Goal: Find specific page/section: Find specific page/section

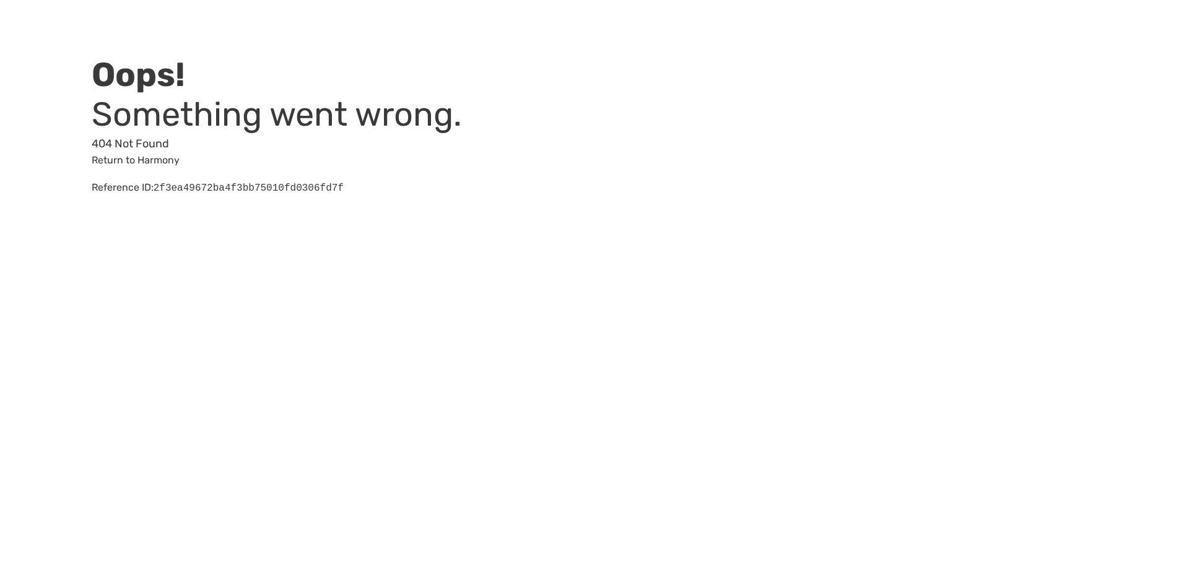
click at [157, 160] on link "Return to Harmony" at bounding box center [136, 160] width 88 height 12
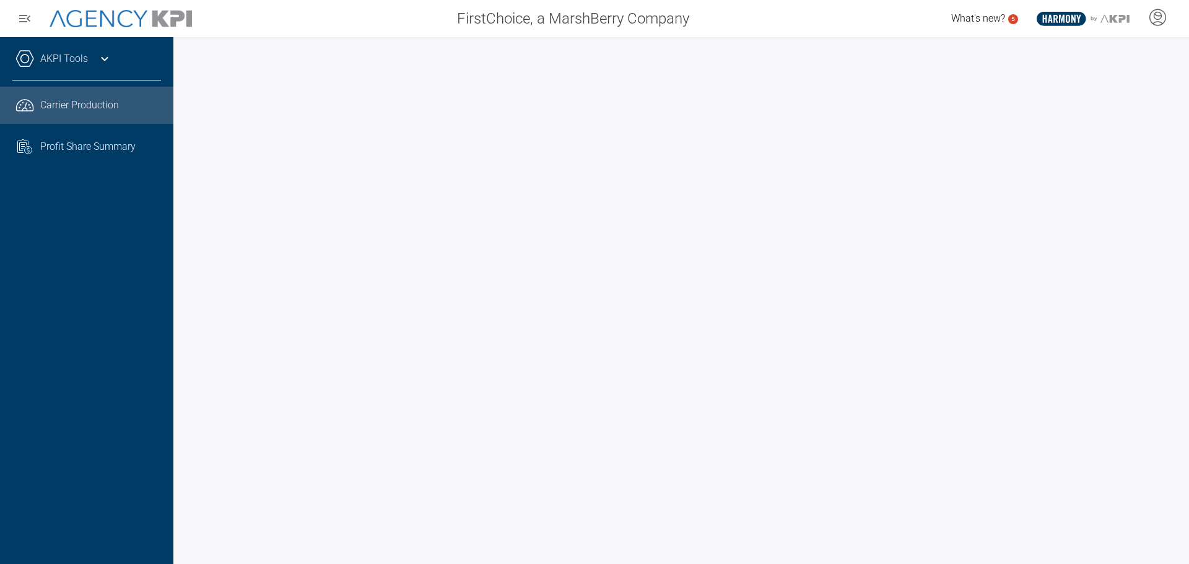
click at [147, 335] on div "AKPI Tools Core Production Data Upload Agency Code Mapping Carrier Data Health …" at bounding box center [86, 300] width 173 height 527
click at [182, 370] on div at bounding box center [681, 300] width 1016 height 527
click at [176, 316] on div at bounding box center [681, 300] width 1016 height 527
click at [178, 328] on div at bounding box center [681, 300] width 1016 height 527
click at [173, 318] on div at bounding box center [681, 300] width 1016 height 527
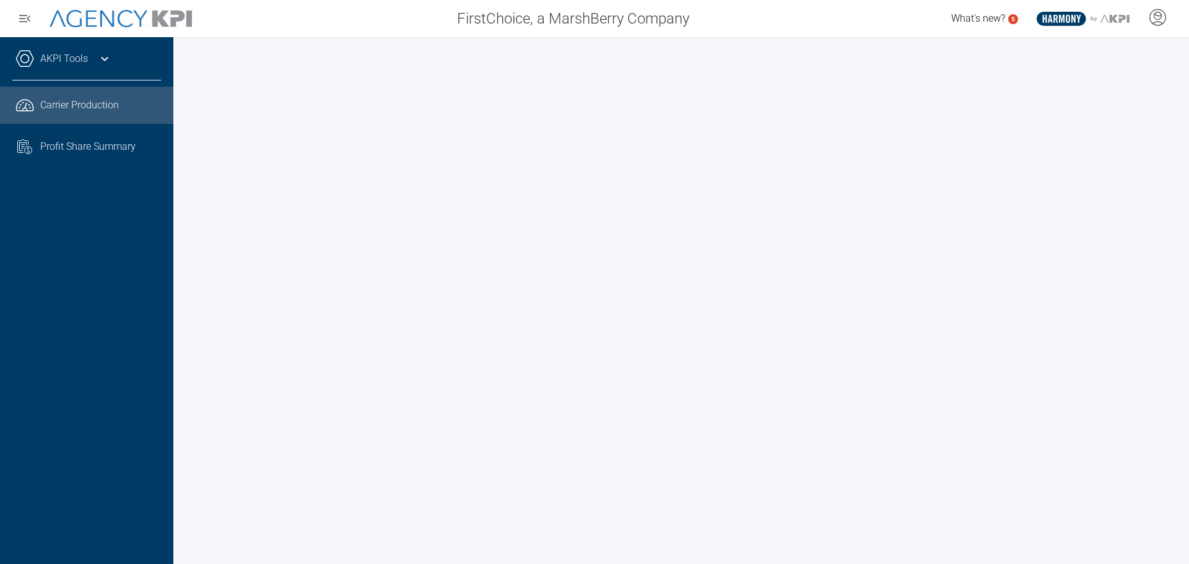
click at [183, 274] on div at bounding box center [681, 300] width 1016 height 527
click at [180, 381] on div at bounding box center [681, 300] width 1016 height 527
click at [176, 243] on div at bounding box center [681, 300] width 1016 height 527
